Goal: Find specific page/section: Find specific page/section

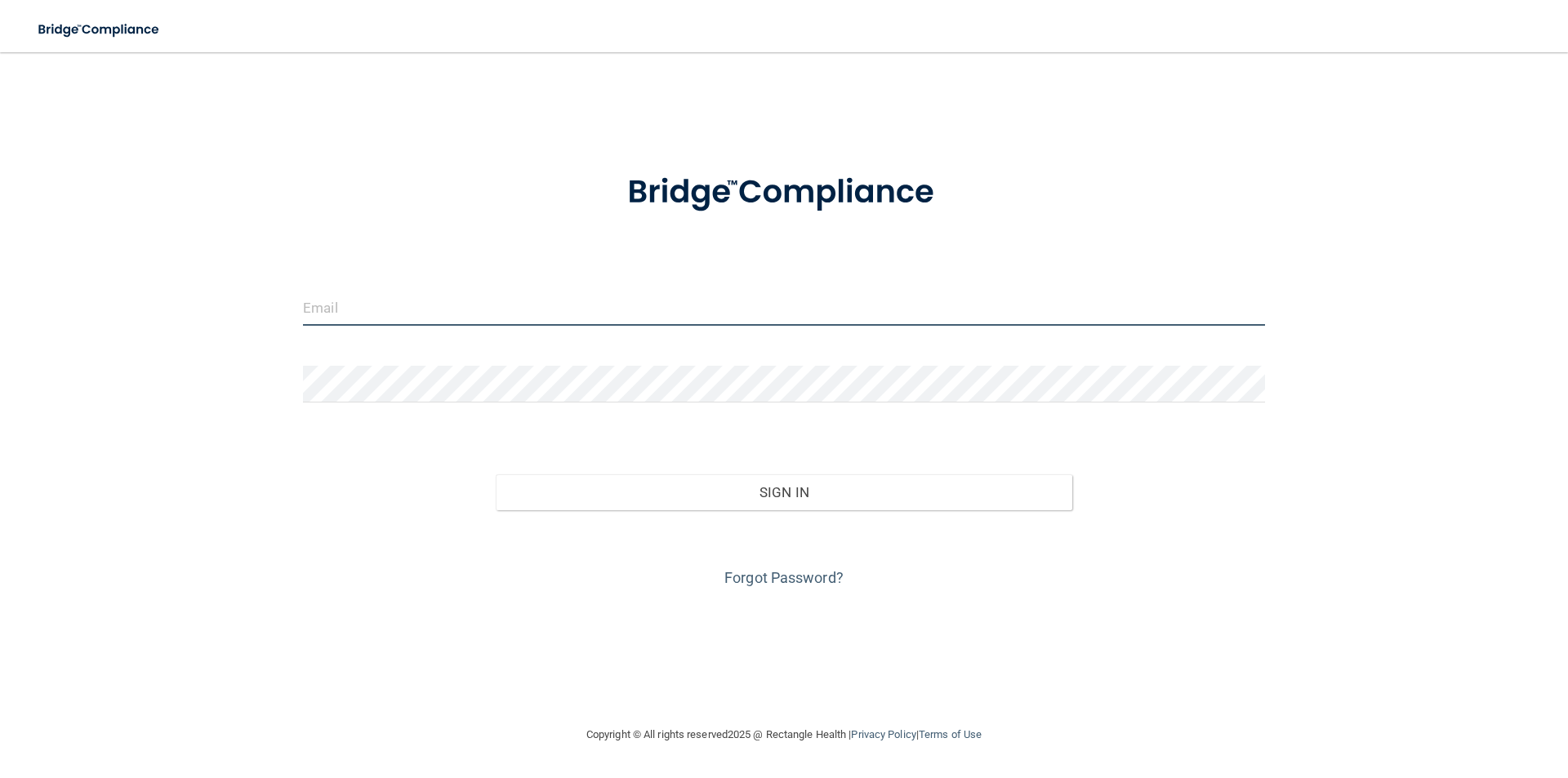
click at [619, 325] on input "email" at bounding box center [783, 307] width 962 height 36
type input "A"
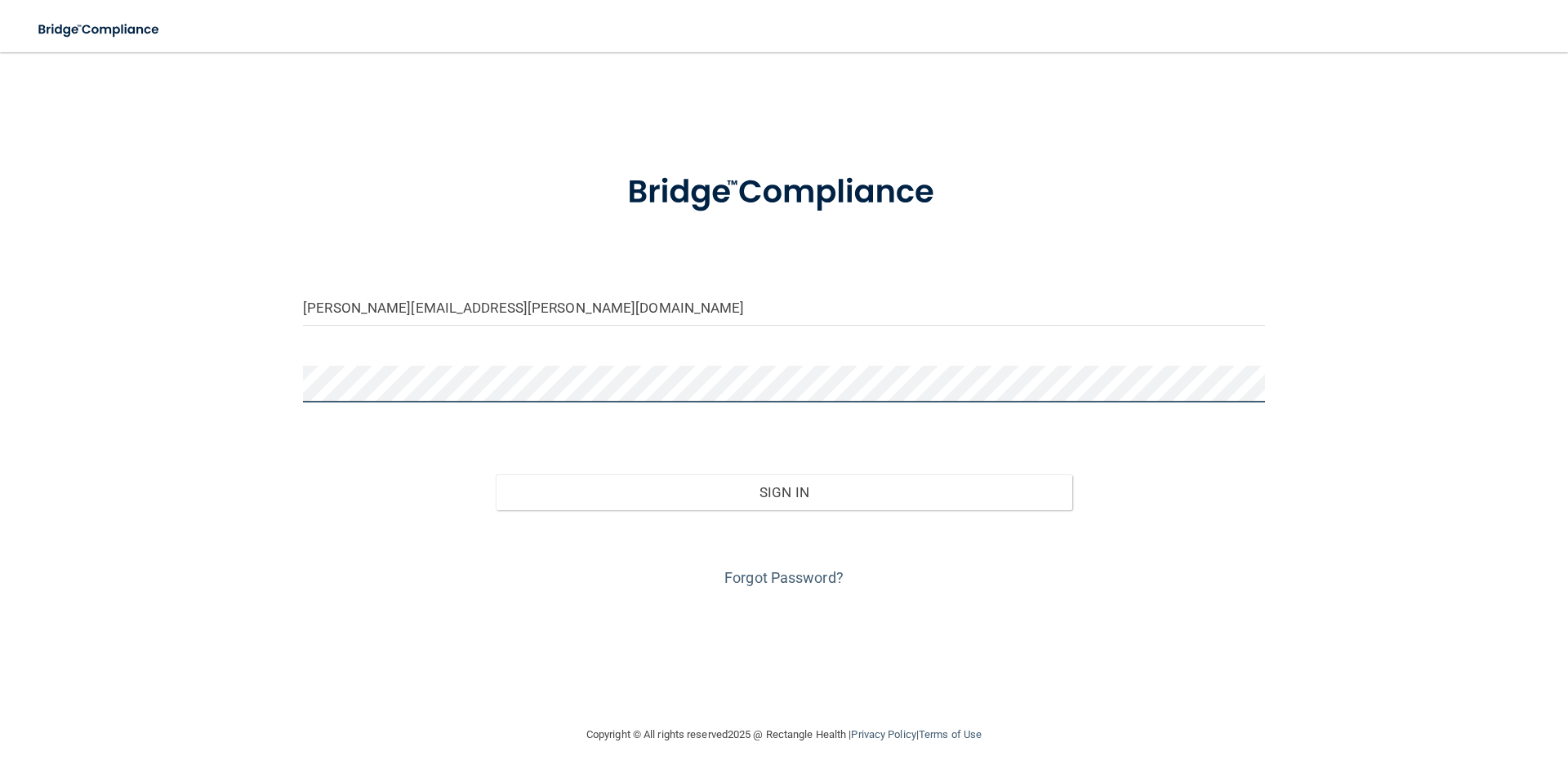
click at [496, 474] on button "Sign In" at bounding box center [784, 493] width 577 height 36
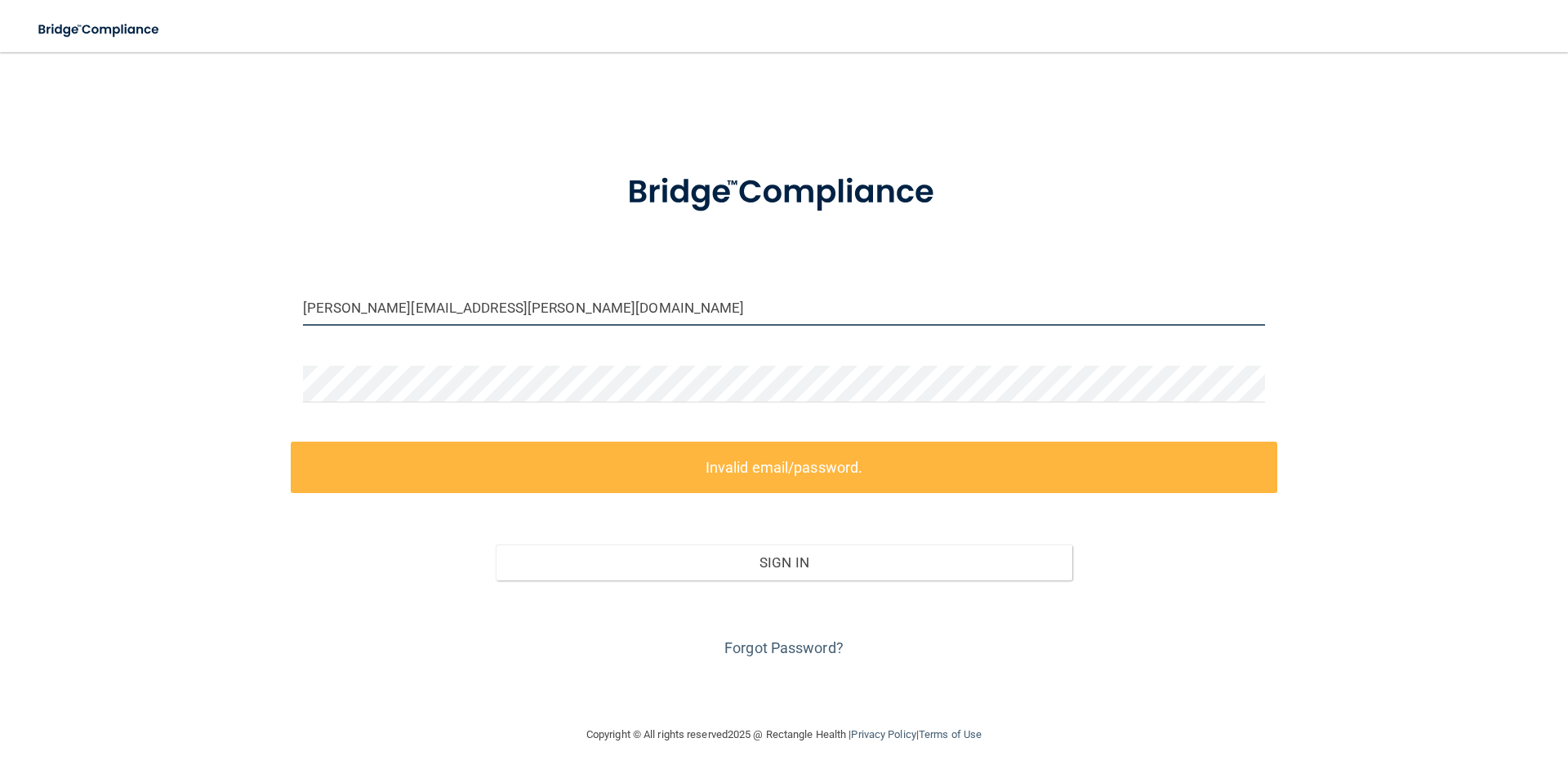
drag, startPoint x: 444, startPoint y: 311, endPoint x: 452, endPoint y: 306, distance: 9.4
click at [444, 311] on input "[PERSON_NAME][EMAIL_ADDRESS][PERSON_NAME][DOMAIN_NAME]" at bounding box center [783, 307] width 962 height 36
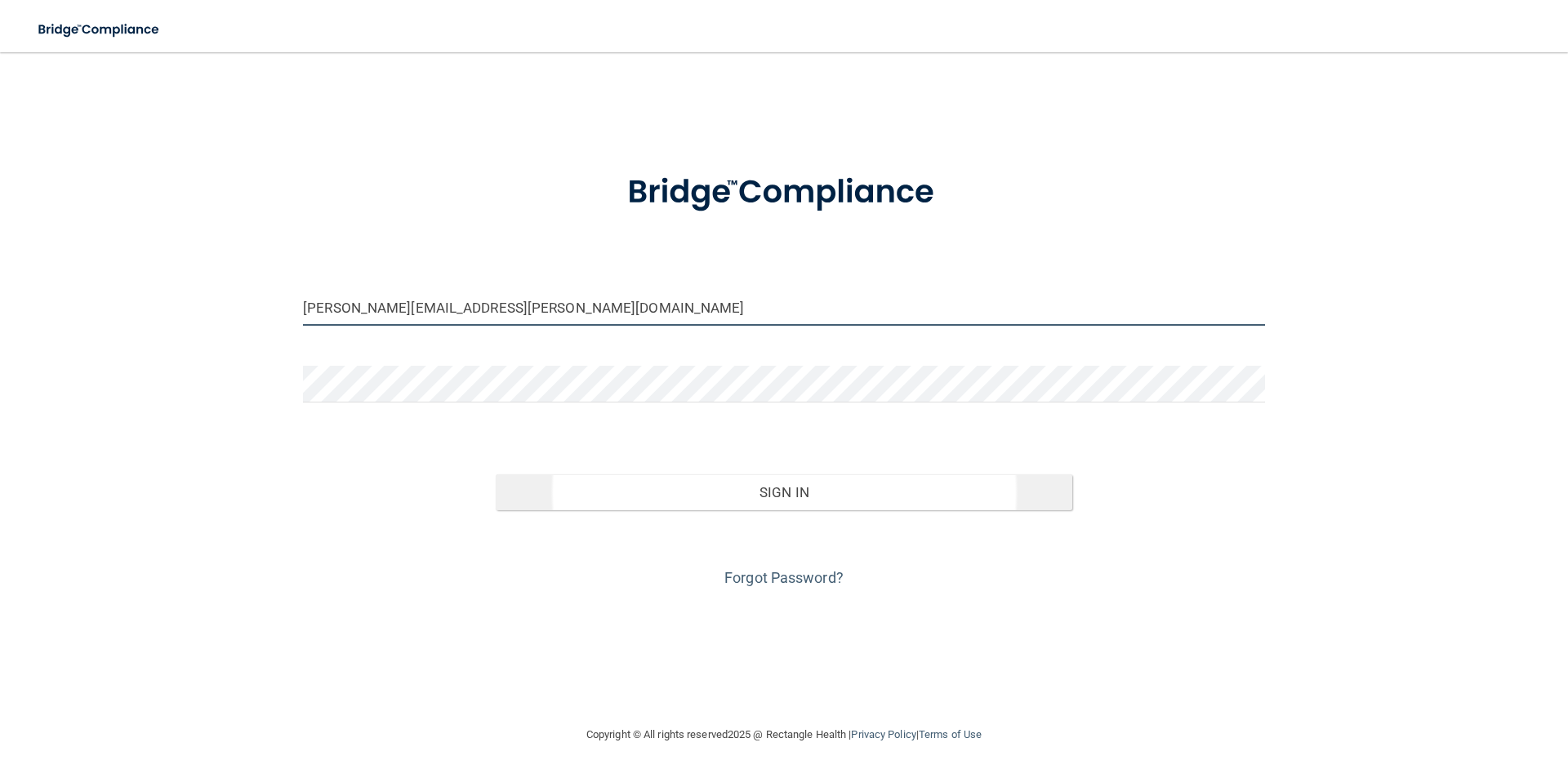
type input "[PERSON_NAME][EMAIL_ADDRESS][PERSON_NAME][DOMAIN_NAME]"
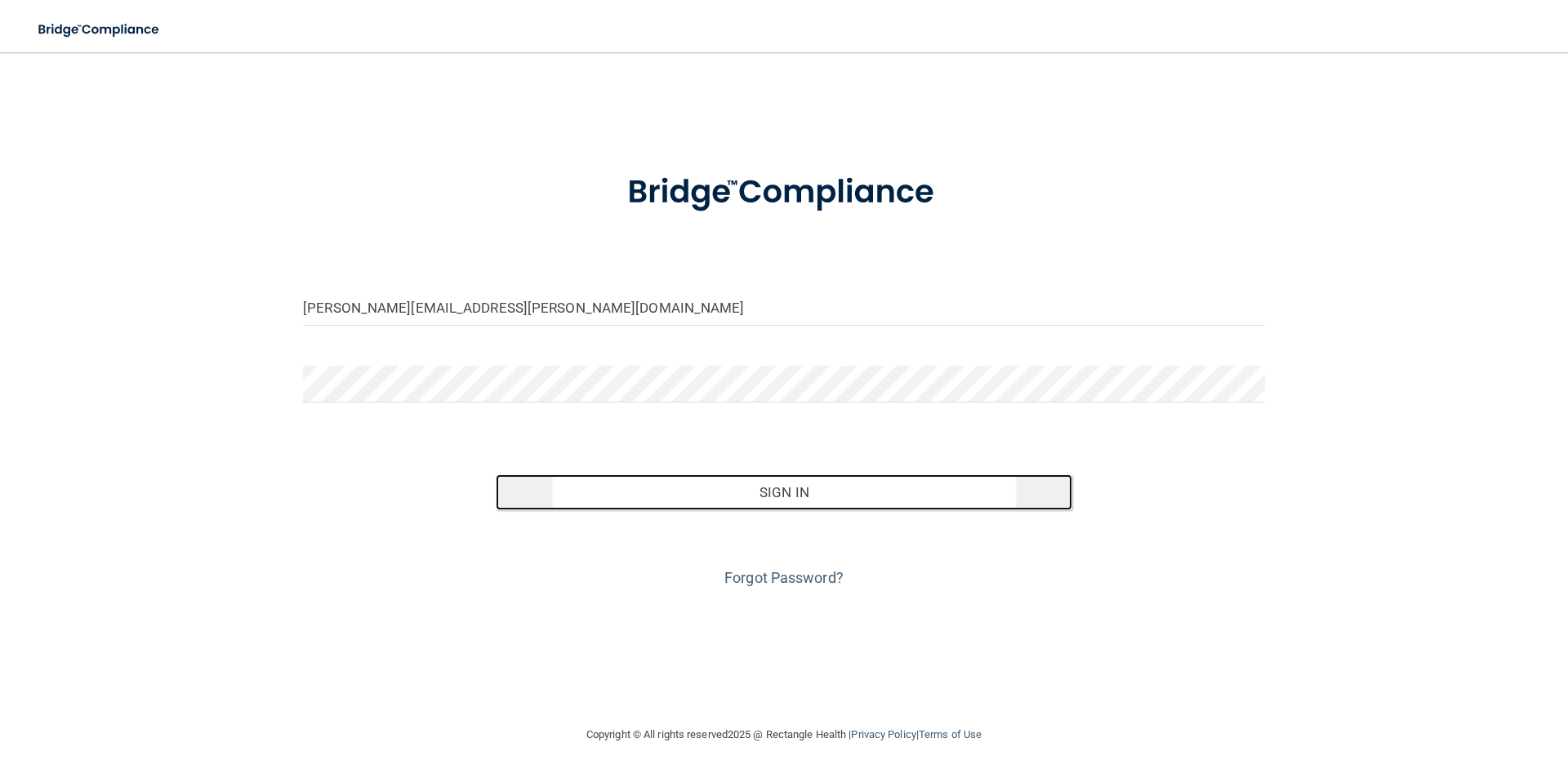
click at [701, 482] on button "Sign In" at bounding box center [784, 493] width 577 height 36
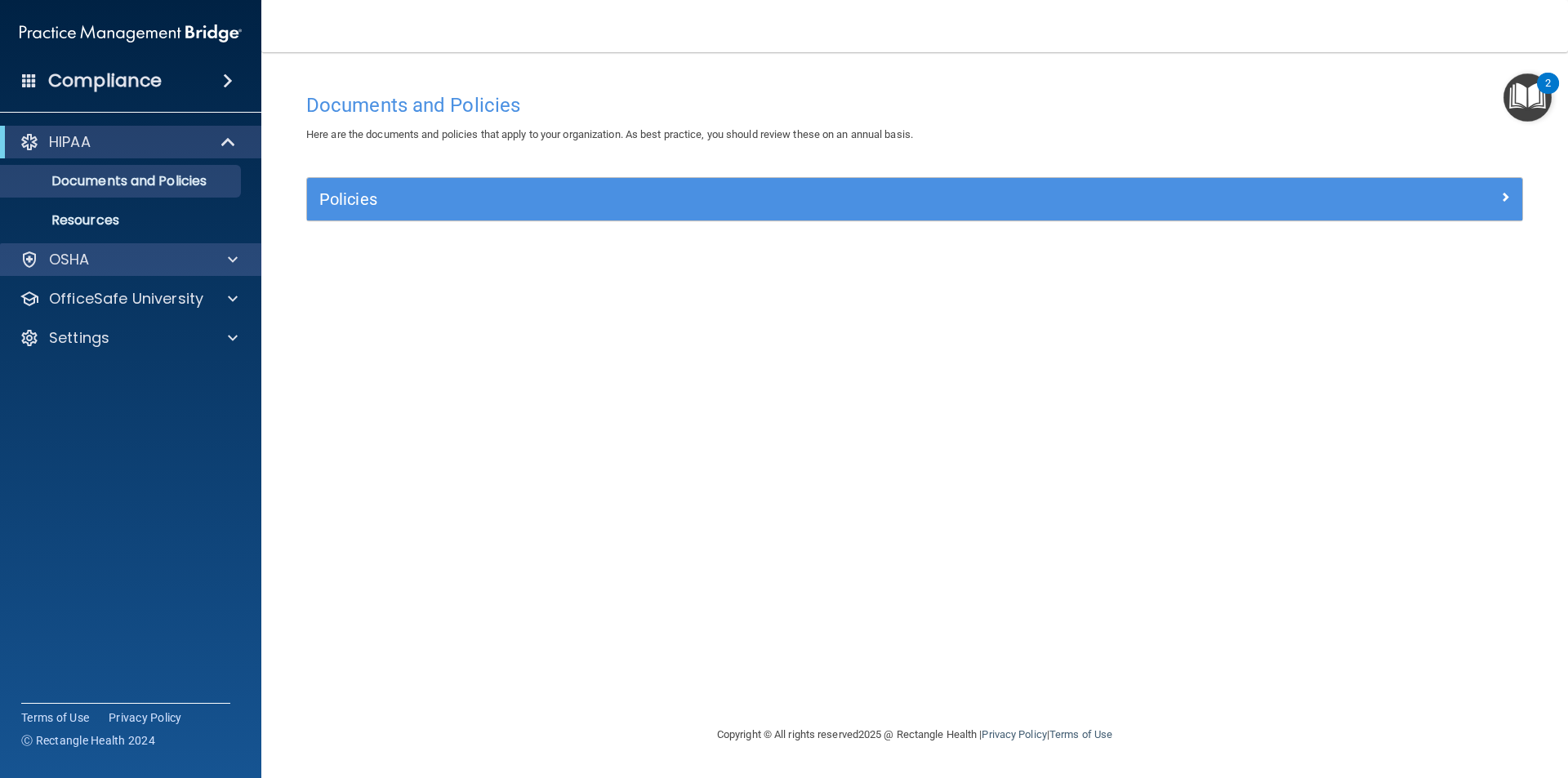
click at [131, 249] on div "OSHA" at bounding box center [131, 260] width 262 height 32
click at [148, 247] on div "OSHA" at bounding box center [131, 260] width 262 height 32
click at [233, 259] on span at bounding box center [233, 260] width 10 height 20
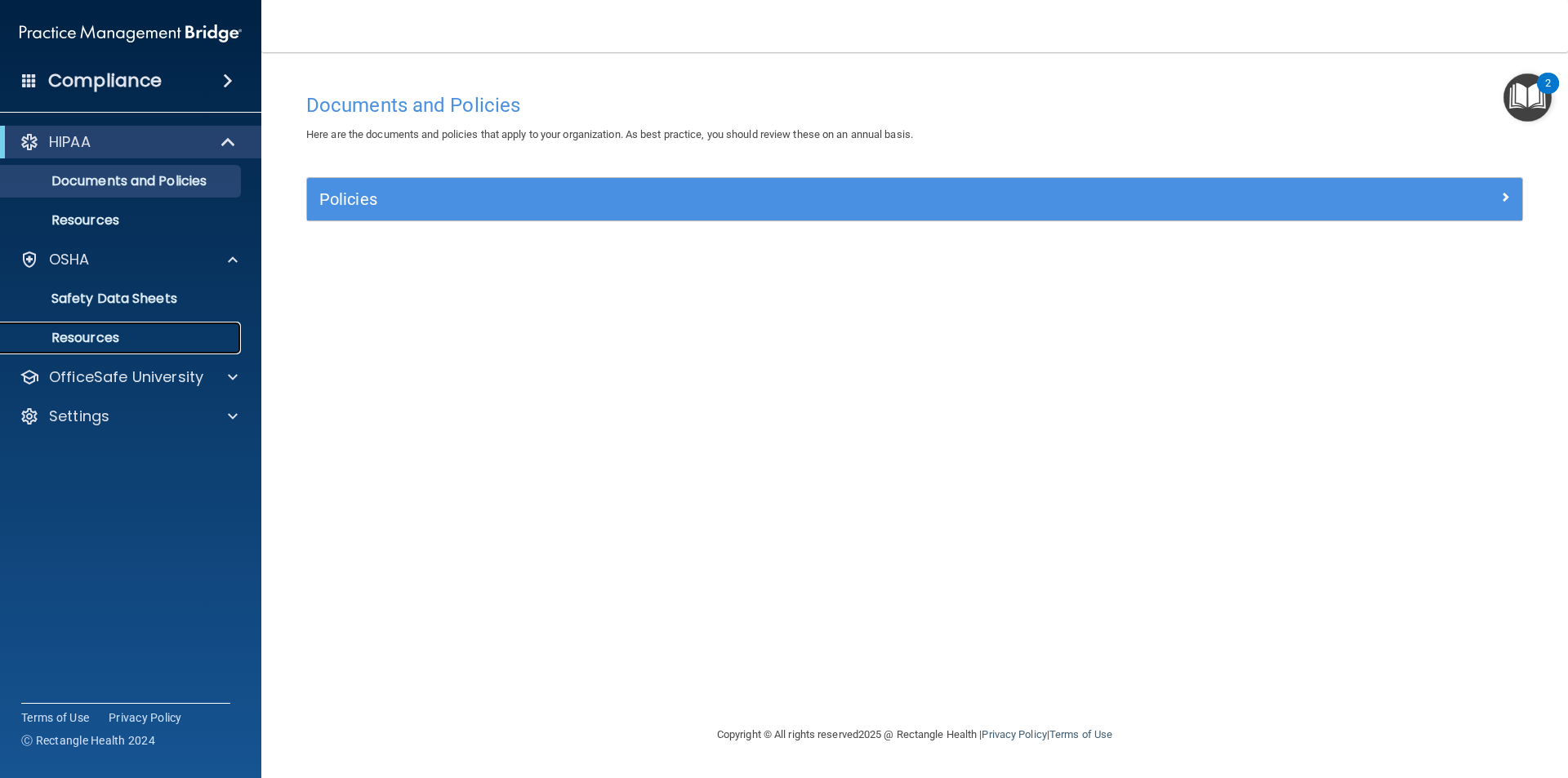
click at [173, 347] on link "Resources" at bounding box center [112, 338] width 257 height 32
